Goal: Find specific page/section: Find specific page/section

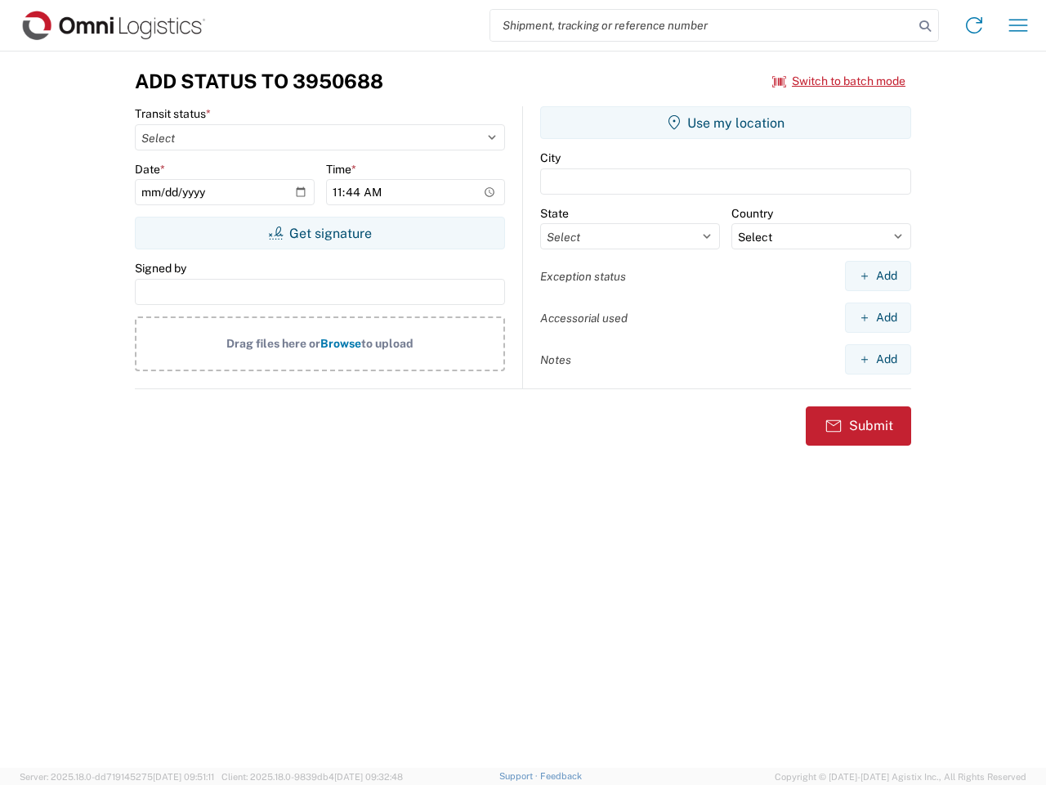
click at [702, 25] on input "search" at bounding box center [701, 25] width 423 height 31
click at [925, 26] on icon at bounding box center [925, 26] width 23 height 23
click at [974, 25] on icon at bounding box center [974, 25] width 26 height 26
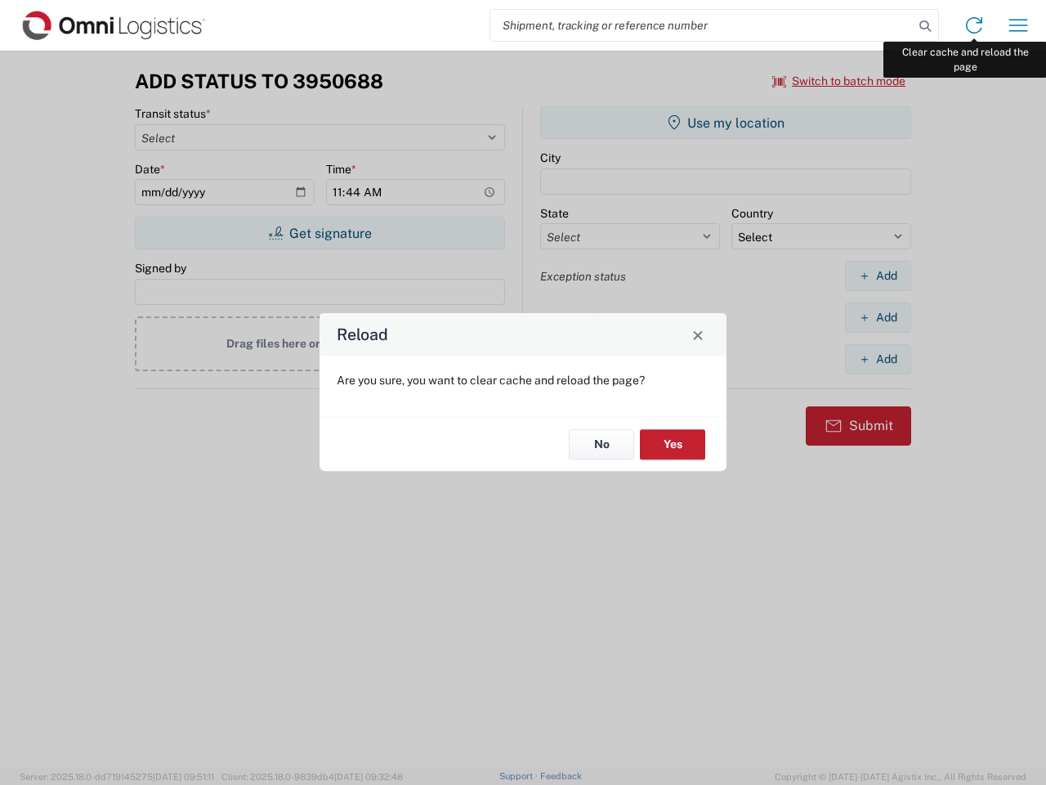
click at [1019, 25] on div "Reload Are you sure, you want to clear cache and reload the page? No Yes" at bounding box center [523, 392] width 1046 height 785
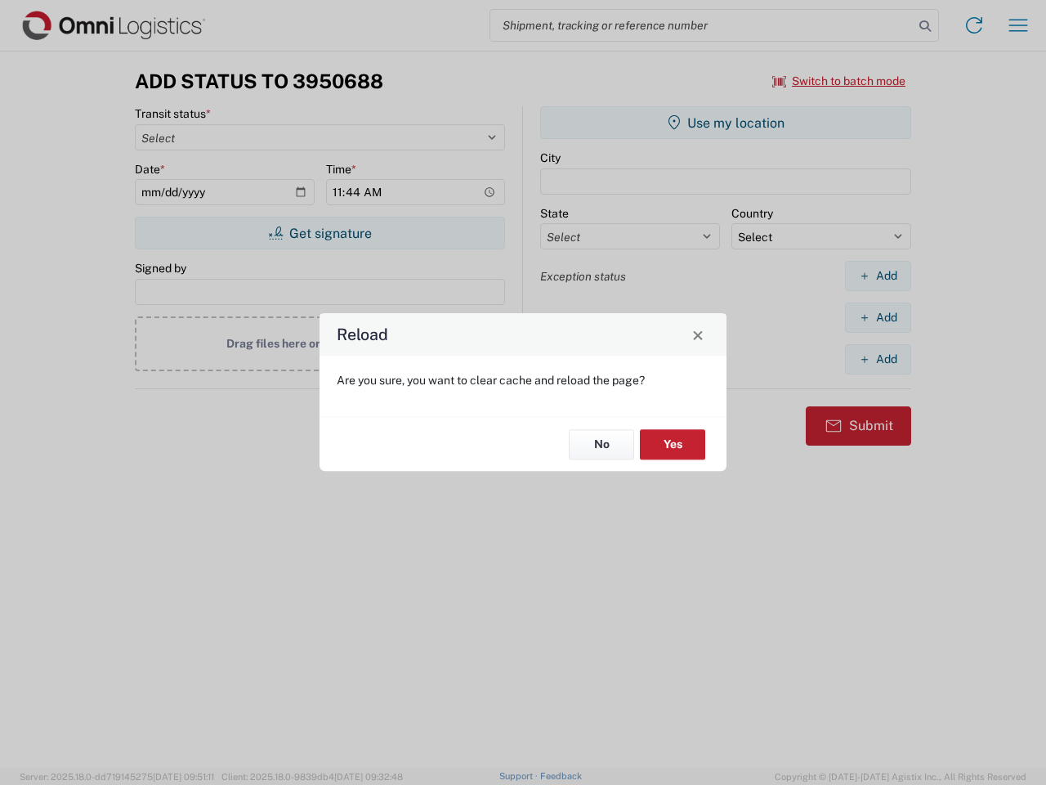
click at [840, 81] on div "Reload Are you sure, you want to clear cache and reload the page? No Yes" at bounding box center [523, 392] width 1046 height 785
click at [320, 233] on div "Reload Are you sure, you want to clear cache and reload the page? No Yes" at bounding box center [523, 392] width 1046 height 785
click at [726, 123] on div "Reload Are you sure, you want to clear cache and reload the page? No Yes" at bounding box center [523, 392] width 1046 height 785
click at [878, 275] on div "Reload Are you sure, you want to clear cache and reload the page? No Yes" at bounding box center [523, 392] width 1046 height 785
click at [878, 317] on div "Reload Are you sure, you want to clear cache and reload the page? No Yes" at bounding box center [523, 392] width 1046 height 785
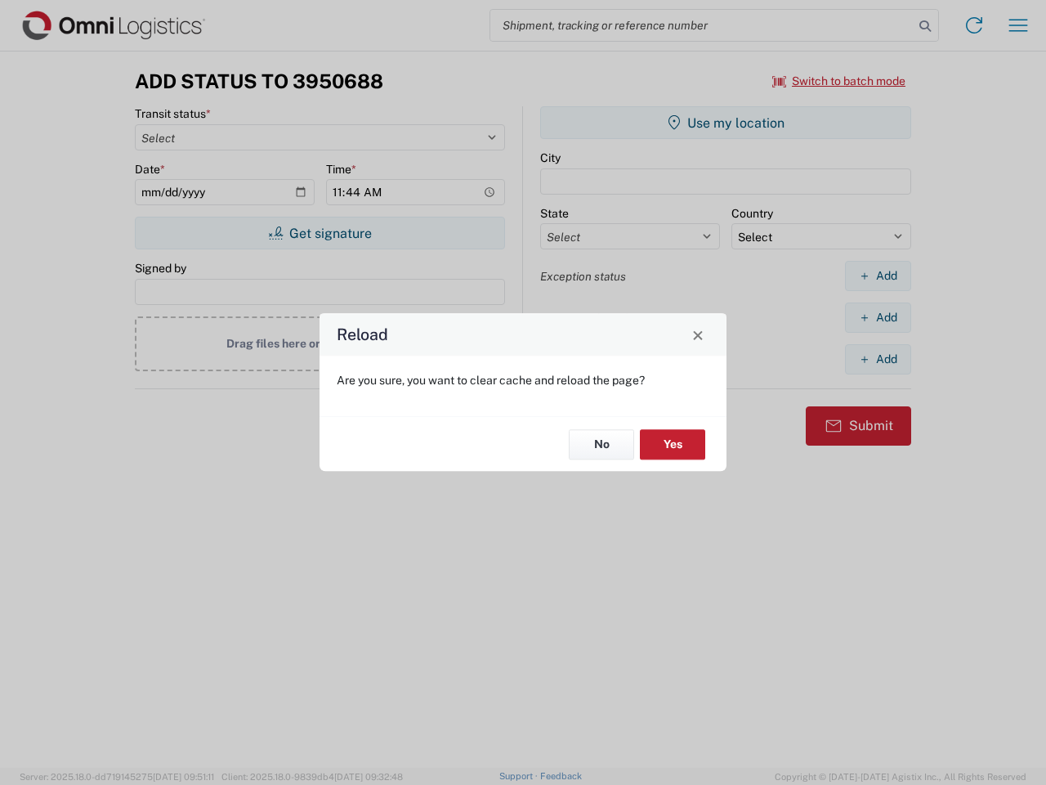
click at [878, 359] on div "Reload Are you sure, you want to clear cache and reload the page? No Yes" at bounding box center [523, 392] width 1046 height 785
